Goal: Transaction & Acquisition: Purchase product/service

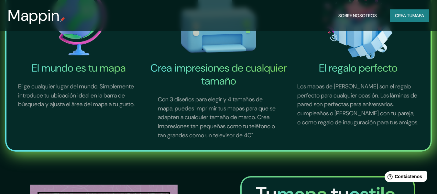
scroll to position [237, 0]
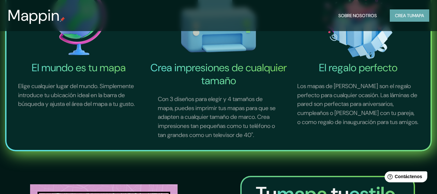
click at [424, 14] on button "Crea tu mapa" at bounding box center [408, 15] width 39 height 12
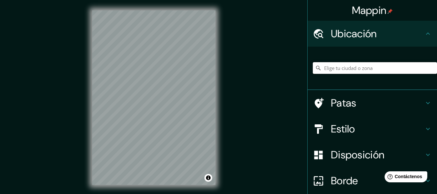
click at [333, 65] on input "Elige tu ciudad o zona" at bounding box center [374, 68] width 124 height 12
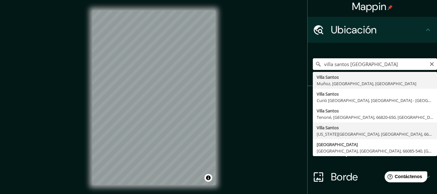
scroll to position [3, 0]
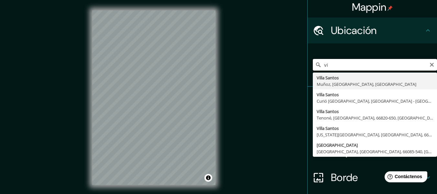
type input "v"
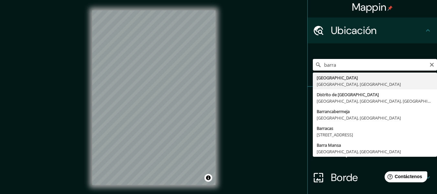
type input "[GEOGRAPHIC_DATA], [GEOGRAPHIC_DATA], [GEOGRAPHIC_DATA]"
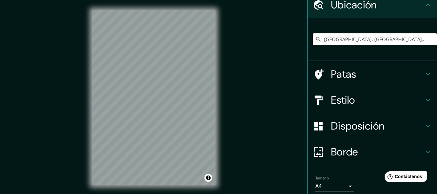
scroll to position [29, 0]
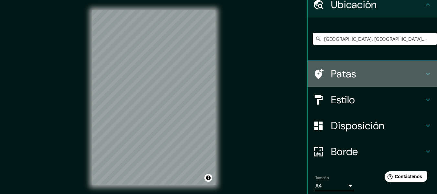
click at [376, 65] on div "Patas" at bounding box center [371, 74] width 129 height 26
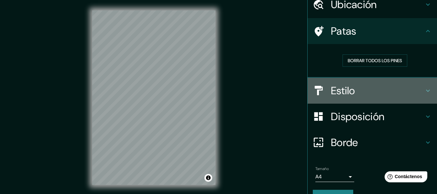
click at [381, 99] on div "Estilo" at bounding box center [371, 91] width 129 height 26
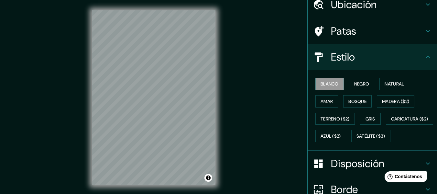
click at [367, 90] on div "Blanco Negro Natural Amar Bosque Madera ($2) Terreno ($2) Gris Caricatura ($2) …" at bounding box center [374, 109] width 124 height 69
click at [354, 83] on font "Negro" at bounding box center [361, 84] width 15 height 6
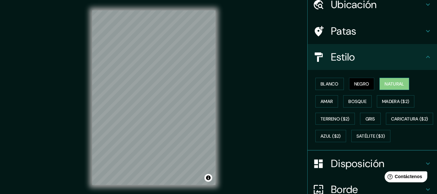
click at [384, 83] on font "Natural" at bounding box center [393, 84] width 19 height 6
click at [328, 99] on font "Amar" at bounding box center [326, 101] width 12 height 6
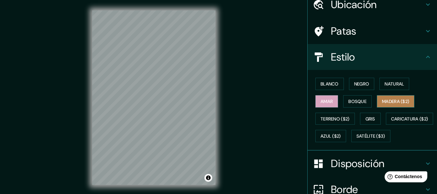
click at [384, 99] on font "Madera ($2)" at bounding box center [395, 101] width 27 height 6
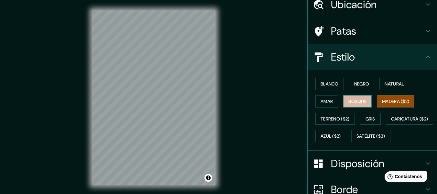
click at [364, 97] on button "Bosque" at bounding box center [357, 101] width 28 height 12
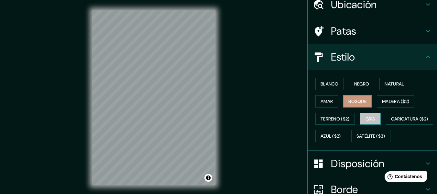
click at [366, 120] on font "Gris" at bounding box center [370, 119] width 10 height 6
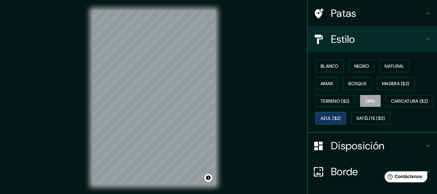
scroll to position [48, 0]
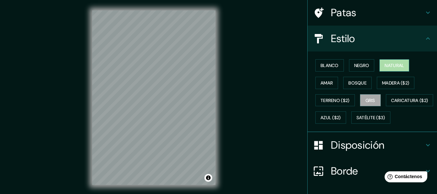
click at [399, 62] on font "Natural" at bounding box center [393, 65] width 19 height 8
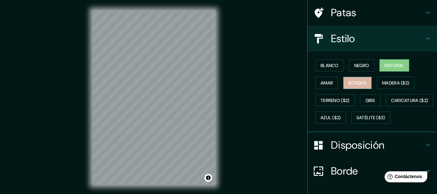
click at [354, 83] on font "Bosque" at bounding box center [357, 83] width 18 height 6
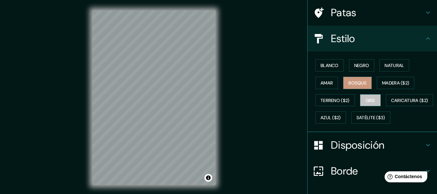
click at [360, 100] on button "Gris" at bounding box center [370, 100] width 21 height 12
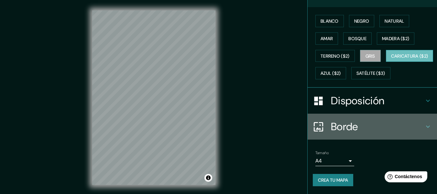
click at [329, 118] on div "Borde" at bounding box center [371, 126] width 129 height 26
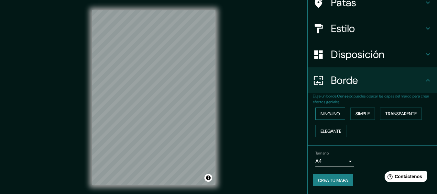
scroll to position [58, 0]
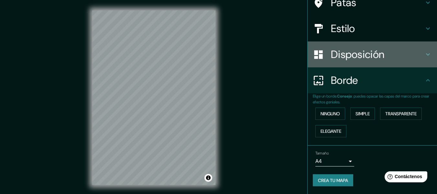
click at [346, 55] on font "Disposición" at bounding box center [357, 55] width 53 height 14
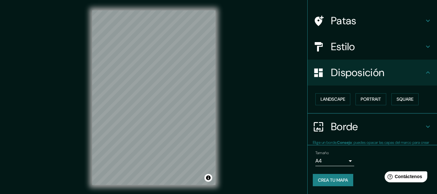
scroll to position [39, 0]
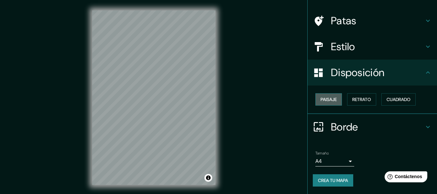
click at [329, 101] on font "Paisaje" at bounding box center [328, 99] width 16 height 6
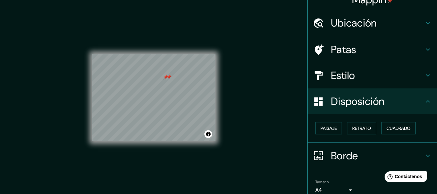
scroll to position [0, 0]
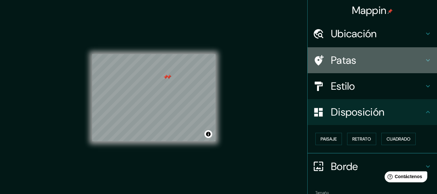
click at [346, 65] on font "Patas" at bounding box center [344, 60] width 26 height 14
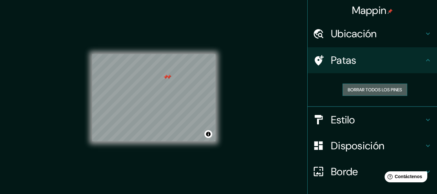
click at [366, 88] on font "Borrar todos los pines" at bounding box center [374, 90] width 54 height 6
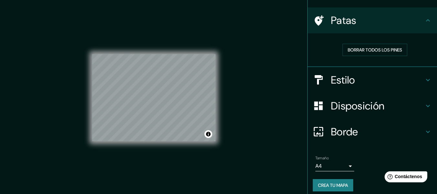
scroll to position [45, 0]
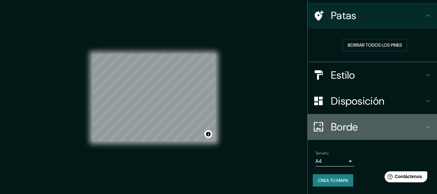
click at [358, 119] on div "Borde" at bounding box center [371, 127] width 129 height 26
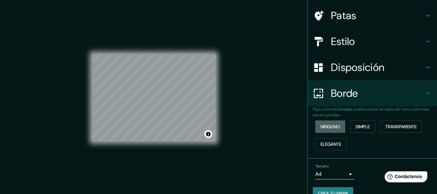
click at [325, 125] on font "Ninguno" at bounding box center [329, 126] width 19 height 6
click at [355, 129] on font "Simple" at bounding box center [362, 126] width 14 height 6
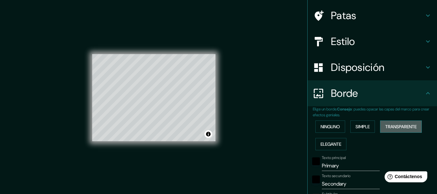
click at [386, 127] on font "Transparente" at bounding box center [400, 126] width 31 height 6
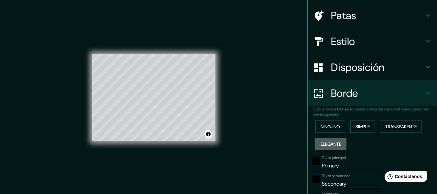
click at [331, 145] on font "Elegante" at bounding box center [330, 144] width 21 height 6
click at [329, 125] on font "Ninguno" at bounding box center [329, 126] width 19 height 6
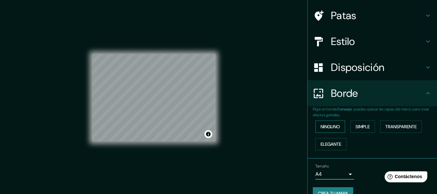
scroll to position [58, 0]
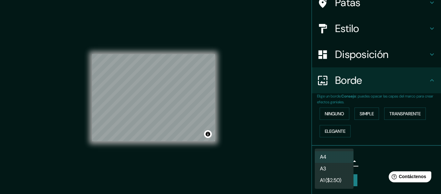
click at [341, 163] on body "Mappin Ubicación [GEOGRAPHIC_DATA], [GEOGRAPHIC_DATA], [GEOGRAPHIC_DATA] Patas …" at bounding box center [220, 97] width 441 height 194
click at [341, 163] on li "A3" at bounding box center [334, 169] width 39 height 12
type input "a4"
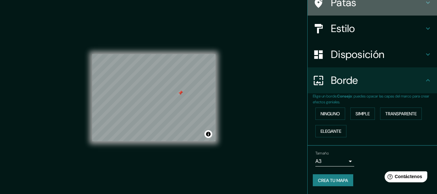
click at [395, 4] on h4 "Patas" at bounding box center [377, 2] width 93 height 13
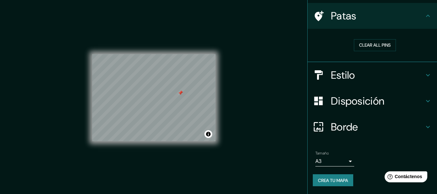
scroll to position [45, 0]
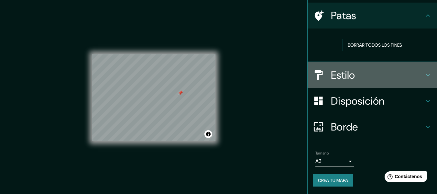
click at [372, 76] on h4 "Estilo" at bounding box center [377, 75] width 93 height 13
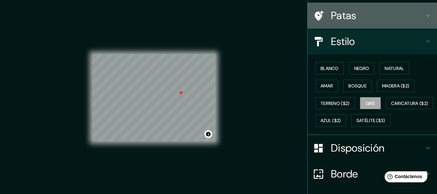
click at [356, 14] on h4 "Patas" at bounding box center [377, 15] width 93 height 13
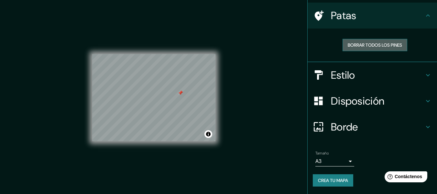
click at [365, 44] on font "Borrar todos los pines" at bounding box center [374, 45] width 54 height 6
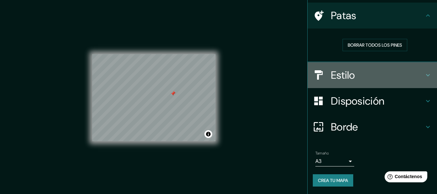
click at [372, 82] on div "Estilo" at bounding box center [371, 75] width 129 height 26
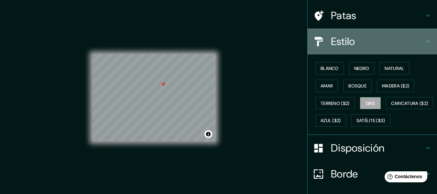
click at [347, 34] on div "Estilo" at bounding box center [371, 41] width 129 height 26
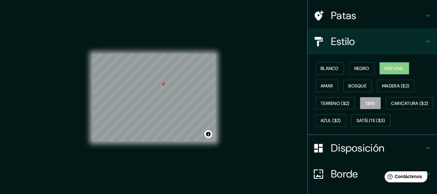
click at [391, 68] on font "Natural" at bounding box center [393, 68] width 19 height 6
click at [365, 67] on font "Negro" at bounding box center [361, 68] width 15 height 6
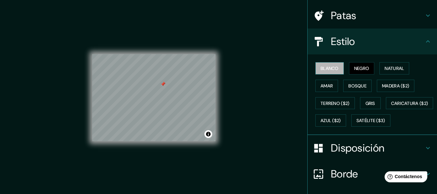
click at [323, 65] on font "Blanco" at bounding box center [329, 68] width 18 height 8
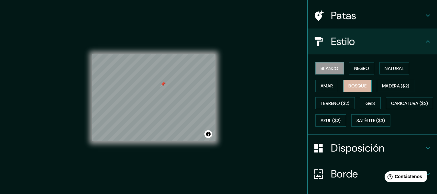
click at [352, 83] on font "Bosque" at bounding box center [357, 86] width 18 height 6
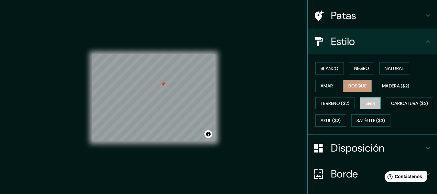
click at [373, 101] on button "Gris" at bounding box center [370, 103] width 21 height 12
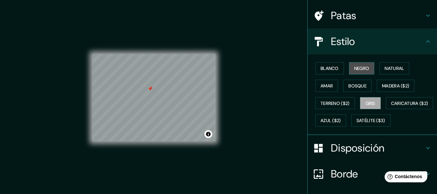
click at [359, 70] on font "Negro" at bounding box center [361, 68] width 15 height 6
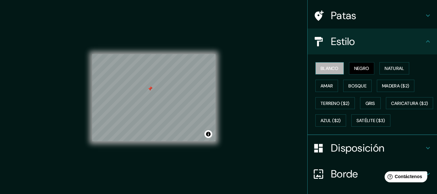
click at [320, 68] on font "Blanco" at bounding box center [329, 68] width 18 height 6
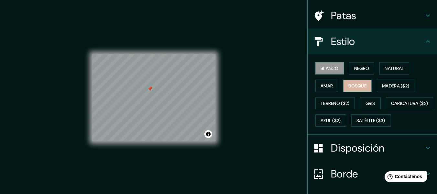
click at [357, 86] on font "Bosque" at bounding box center [357, 86] width 18 height 6
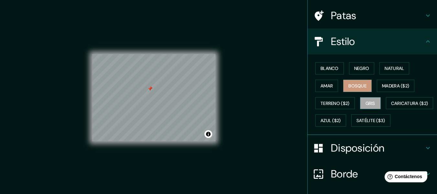
click at [367, 100] on font "Gris" at bounding box center [370, 103] width 10 height 8
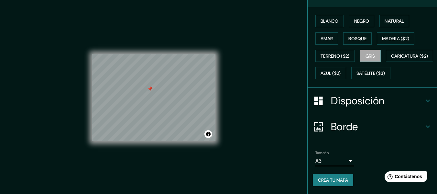
scroll to position [12, 0]
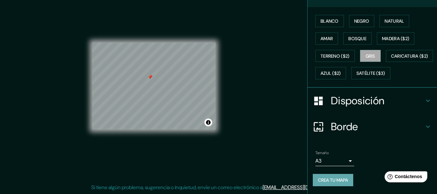
click at [338, 178] on font "Crea tu mapa" at bounding box center [333, 180] width 30 height 6
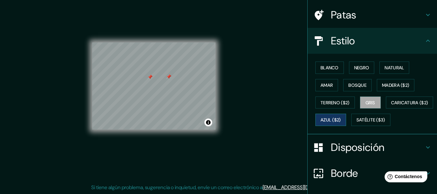
scroll to position [0, 0]
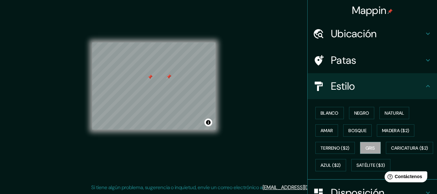
click at [347, 65] on font "Patas" at bounding box center [344, 60] width 26 height 14
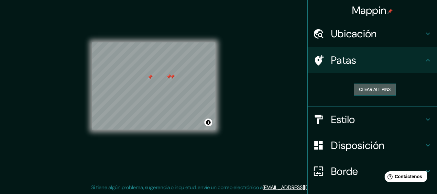
click at [379, 88] on button "Clear all pins" at bounding box center [375, 89] width 42 height 12
